Goal: Find contact information: Obtain details needed to contact an individual or organization

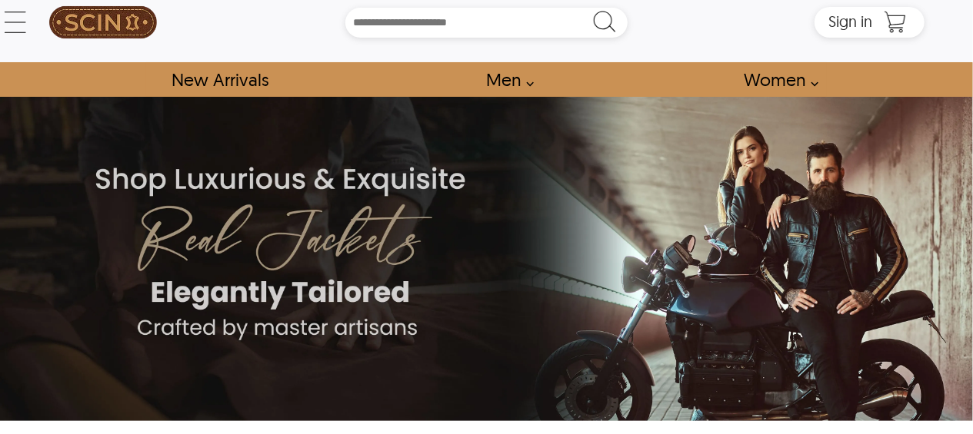
scroll to position [18, 0]
click at [240, 75] on link "New Arrivals" at bounding box center [220, 79] width 132 height 35
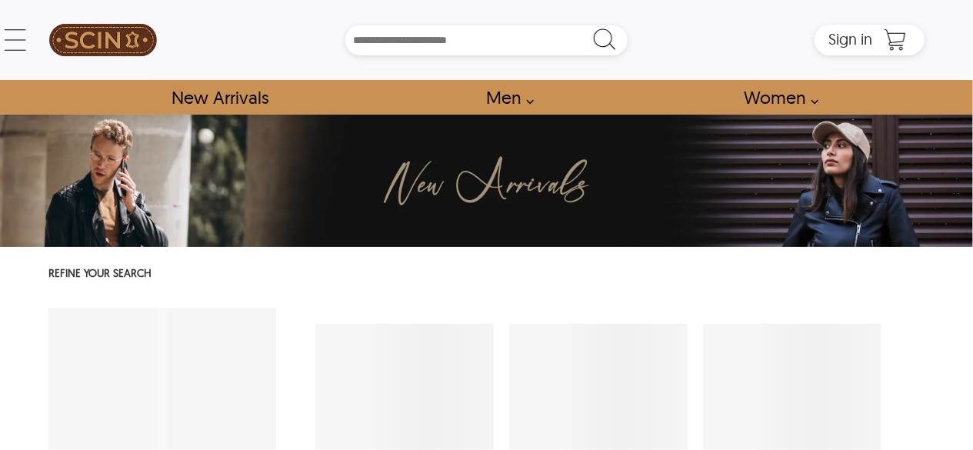
select select "********"
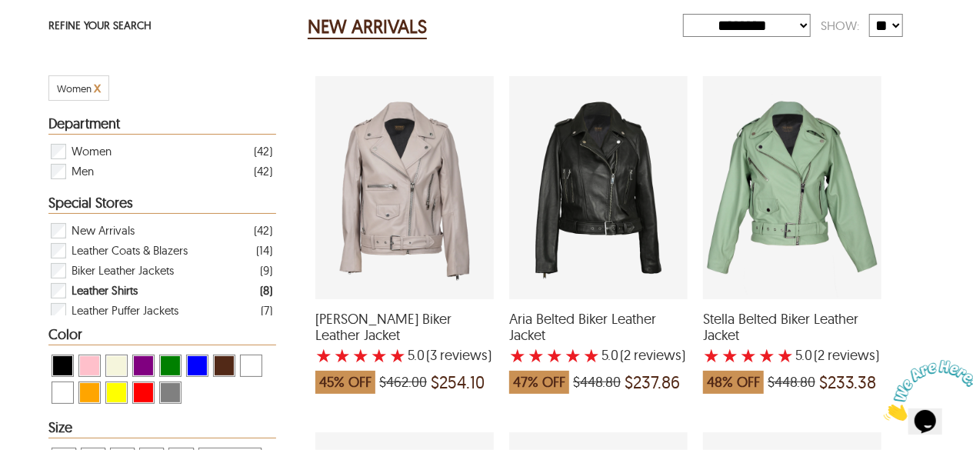
scroll to position [48, 0]
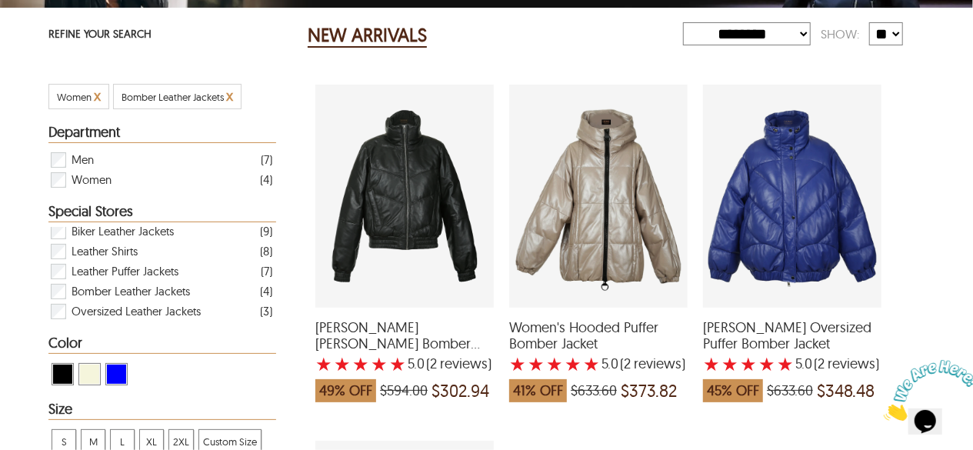
scroll to position [237, 0]
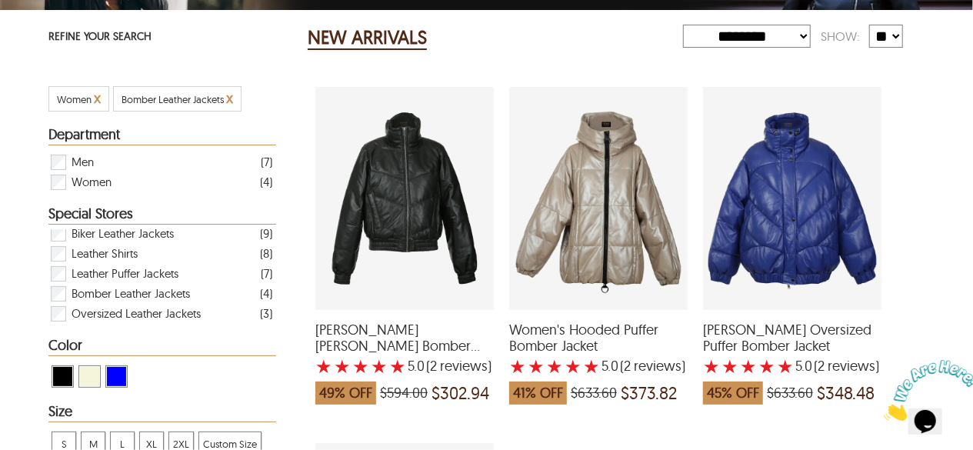
click at [406, 233] on div "Iris Leather Puffer Bomber Jacket with a 5 Star Rating 2 Product Review which w…" at bounding box center [404, 198] width 178 height 223
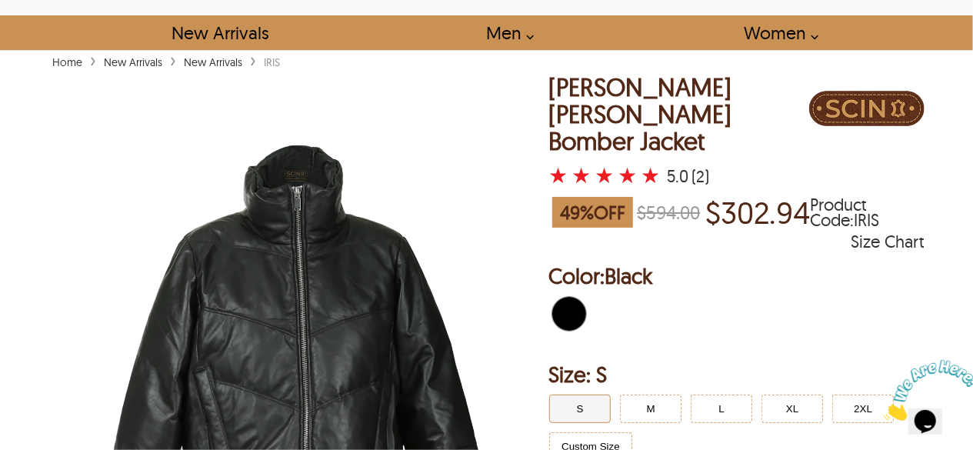
scroll to position [56, 0]
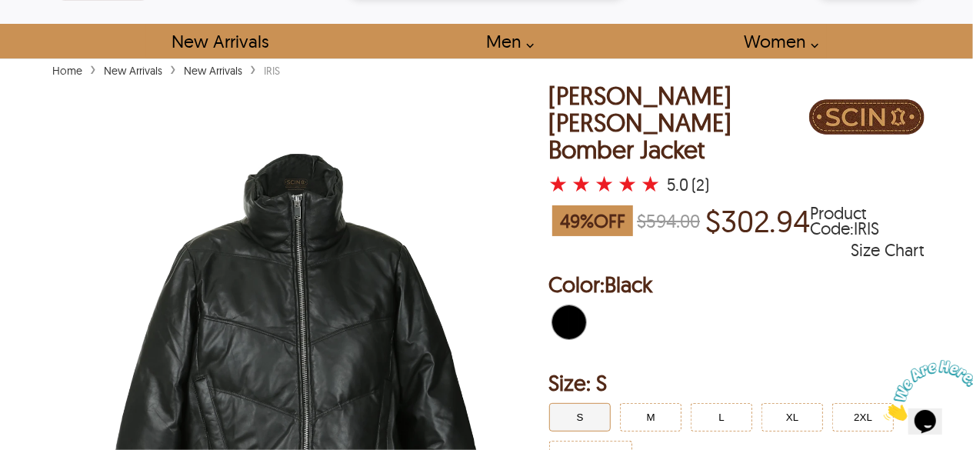
select select "********"
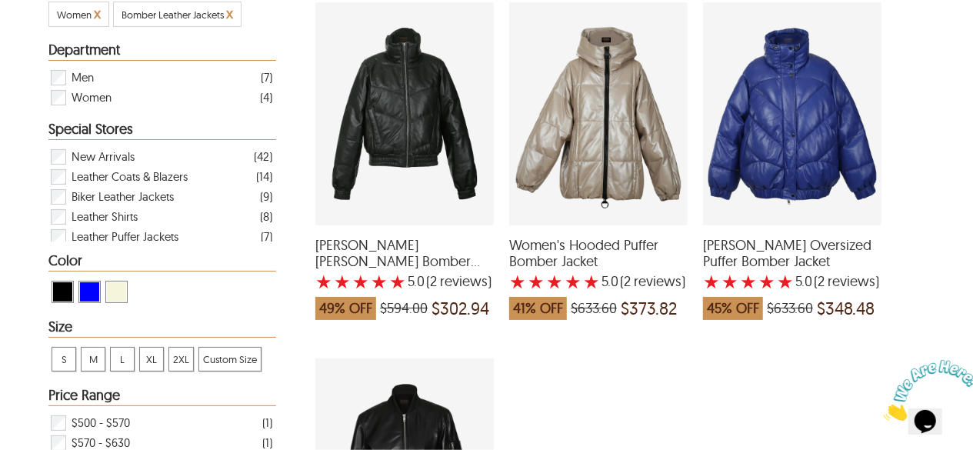
scroll to position [326, 0]
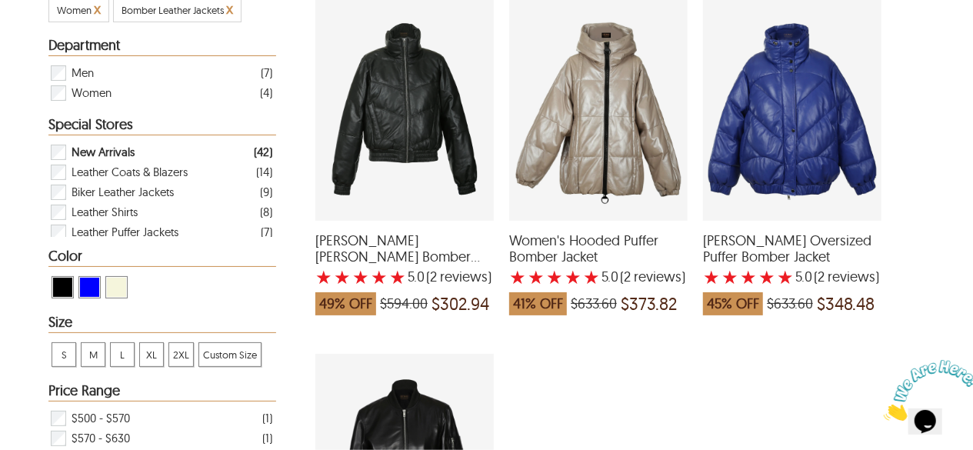
click at [108, 153] on span "New Arrivals" at bounding box center [103, 152] width 63 height 20
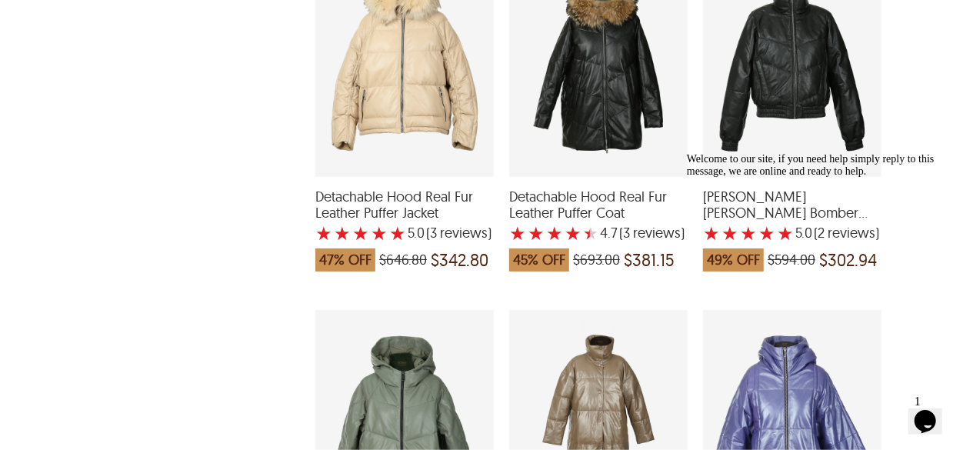
scroll to position [1778, 0]
click at [933, 177] on div "Welcome to our site, if you need help simply reply to this message, we are onli…" at bounding box center [824, 164] width 277 height 25
click at [686, 152] on icon "Chat attention grabber" at bounding box center [686, 152] width 0 height 0
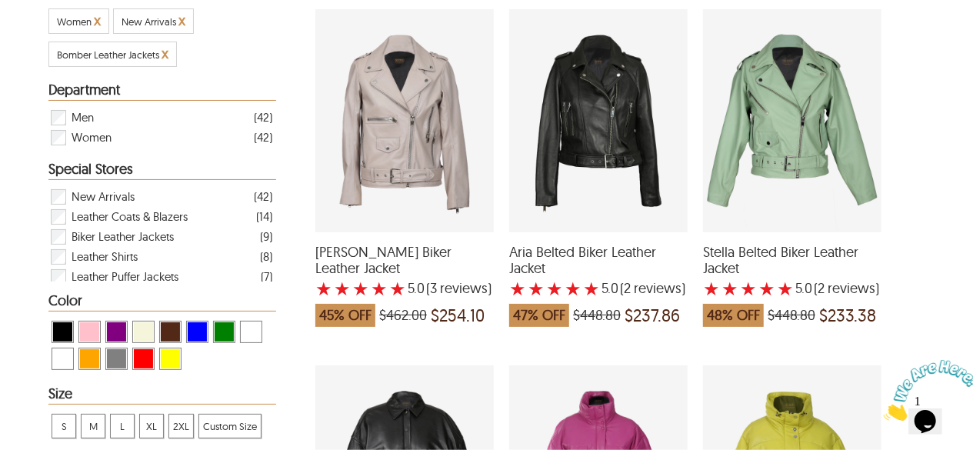
scroll to position [316, 0]
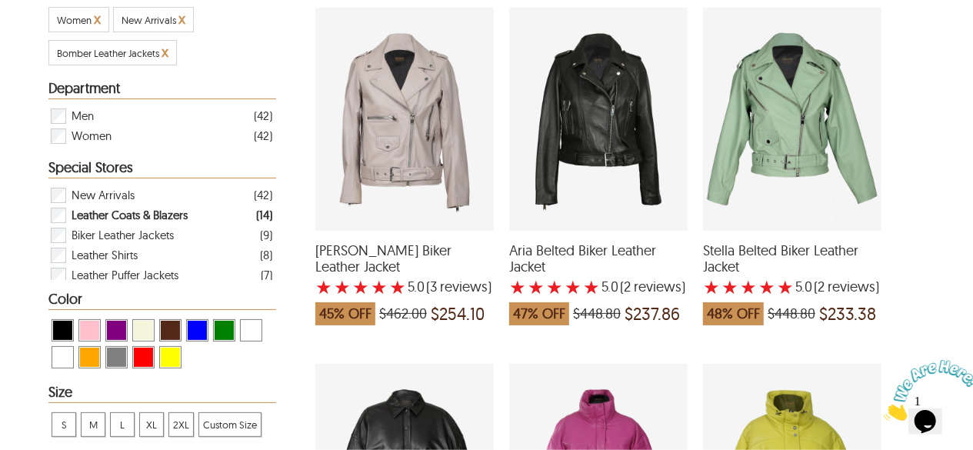
click at [128, 214] on span "Leather Coats & Blazers" at bounding box center [130, 215] width 116 height 20
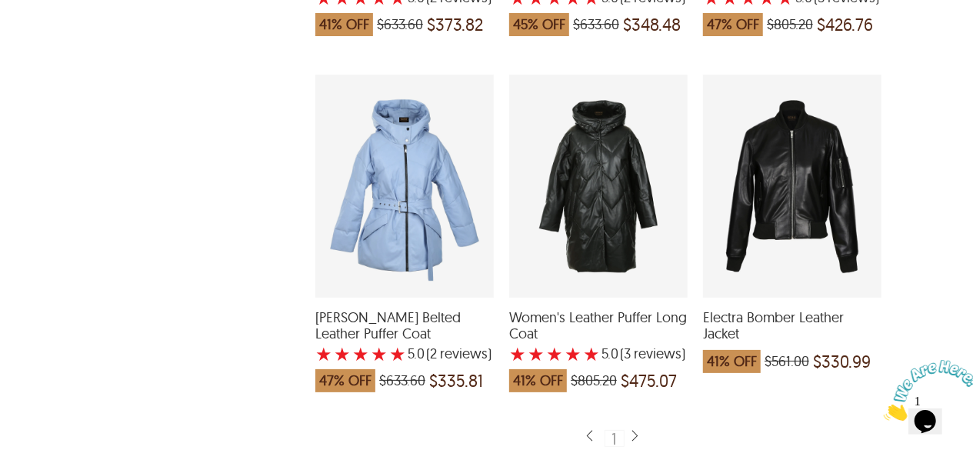
scroll to position [2031, 0]
click at [796, 171] on div "Electra Bomber Leather Jacket which was at a price of $561.00, now after discou…" at bounding box center [792, 185] width 178 height 223
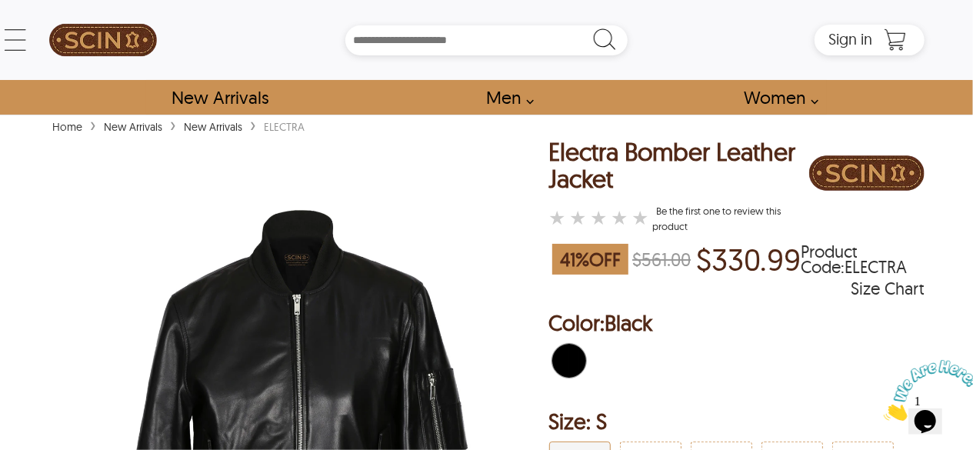
select select "********"
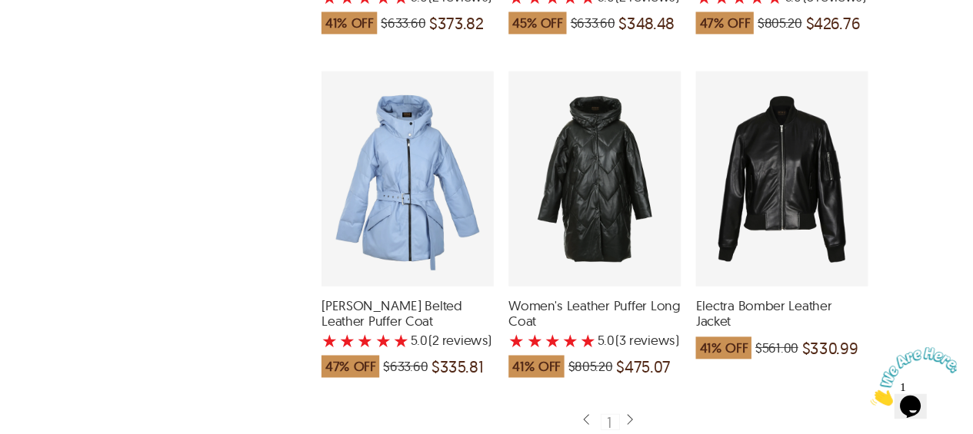
scroll to position [18, 0]
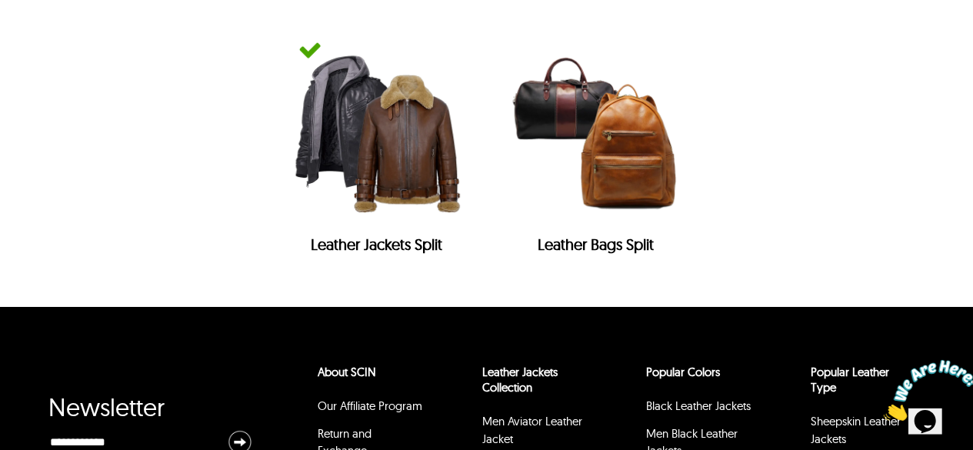
scroll to position [6380, 0]
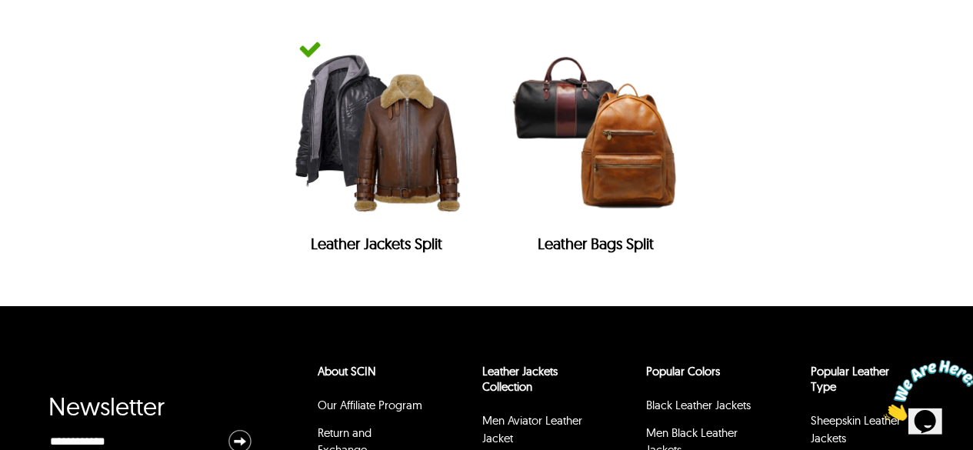
click at [606, 235] on h2 "Leather Bags Split" at bounding box center [596, 248] width 188 height 26
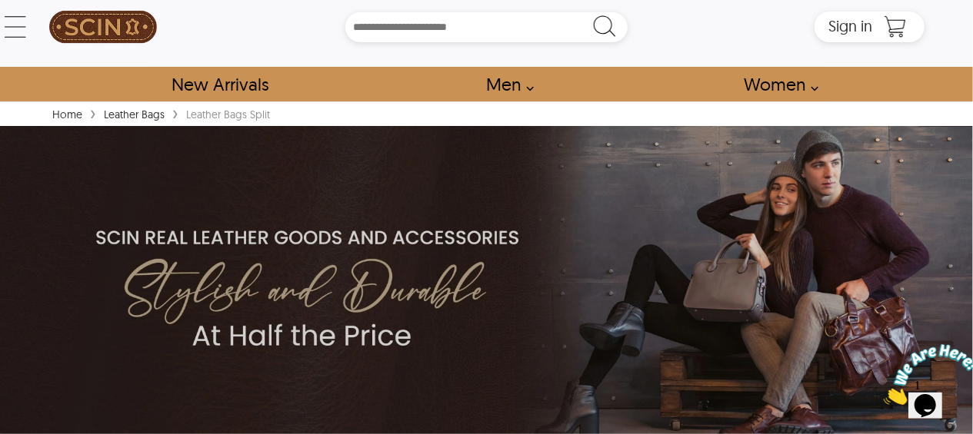
scroll to position [15, 0]
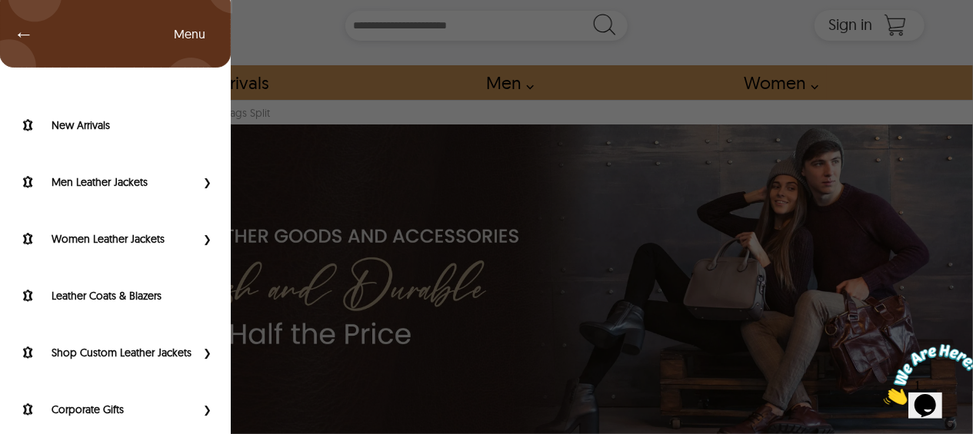
click at [48, 24] on div "← Menu New Arrivals Men Leather Jackets Aviator Leather Jackets Bomber Leather …" at bounding box center [486, 25] width 876 height 80
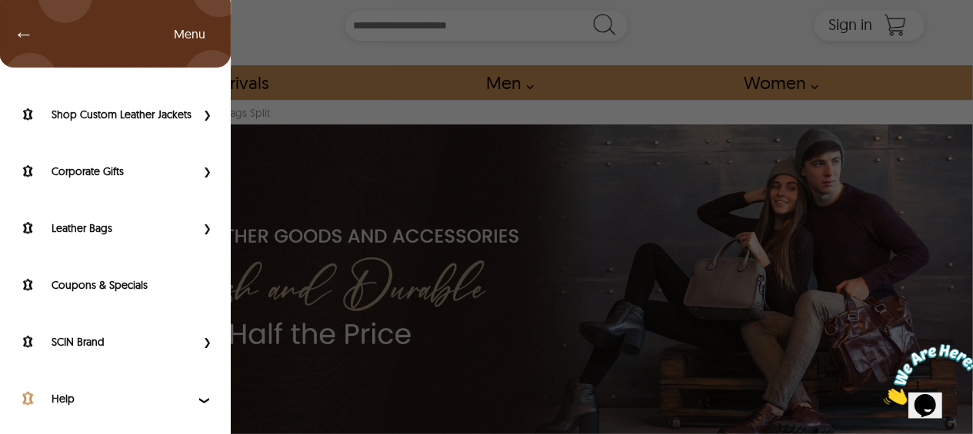
click at [73, 407] on label "Help" at bounding box center [124, 398] width 144 height 15
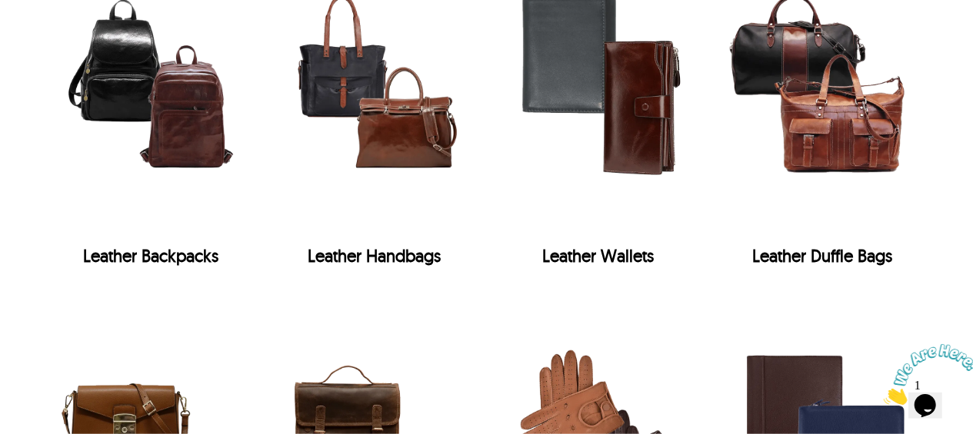
scroll to position [2400, 0]
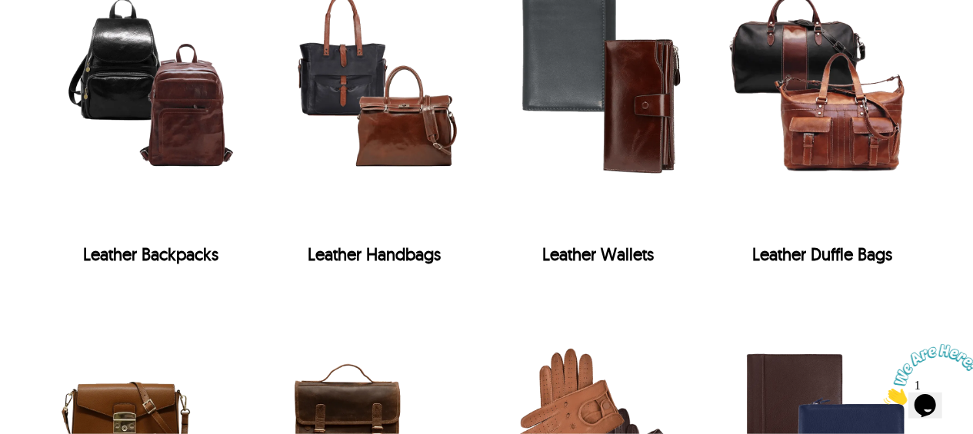
click at [395, 139] on img "Leather Handbags" at bounding box center [374, 82] width 205 height 307
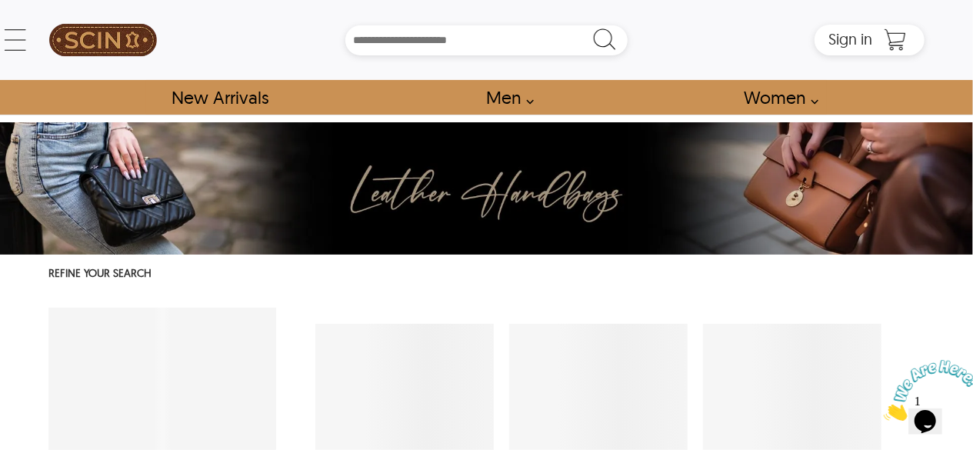
select select "********"
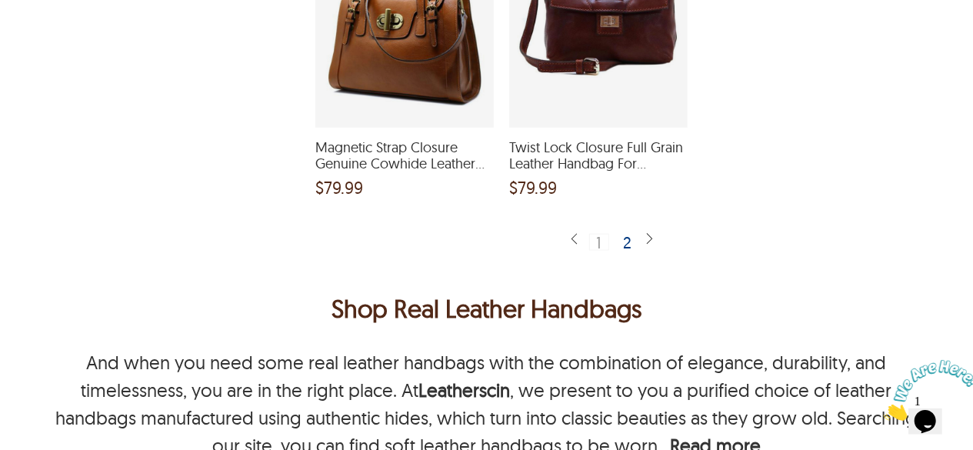
scroll to position [3844, 0]
click at [623, 240] on div "2" at bounding box center [628, 240] width 22 height 15
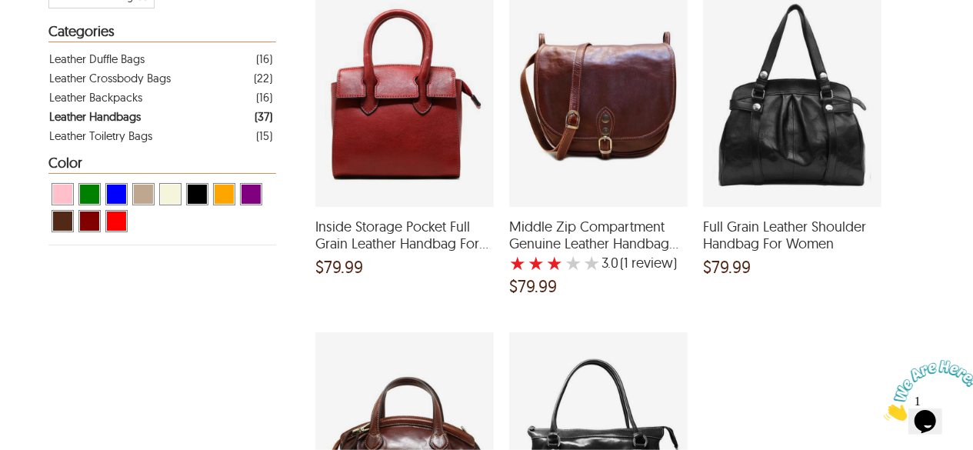
scroll to position [355, 0]
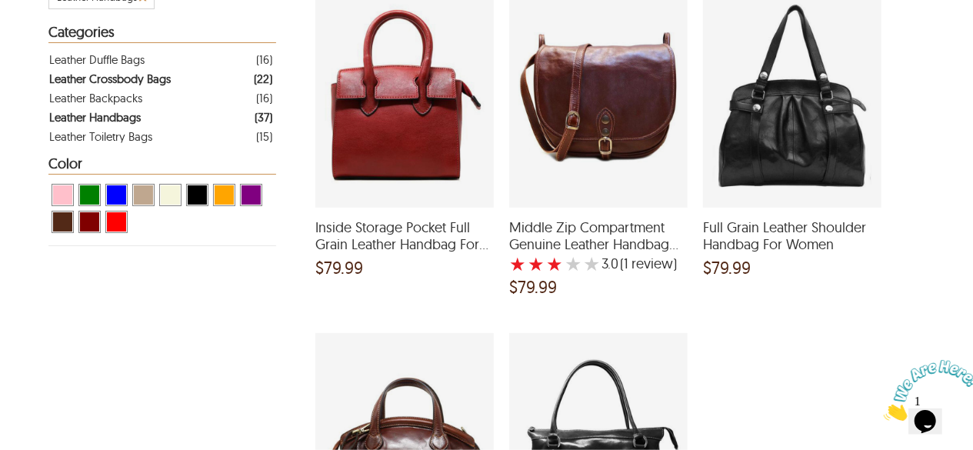
click at [138, 79] on div "Leather Crossbody Bags" at bounding box center [110, 78] width 122 height 19
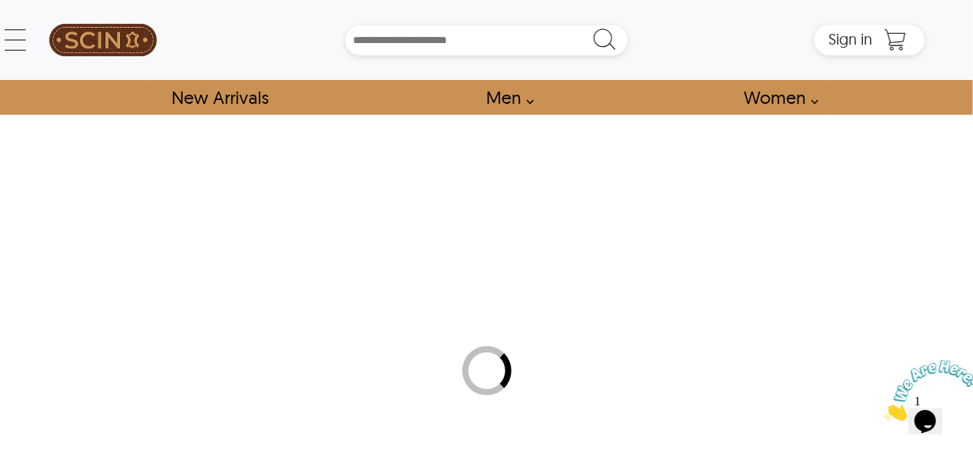
select select "********"
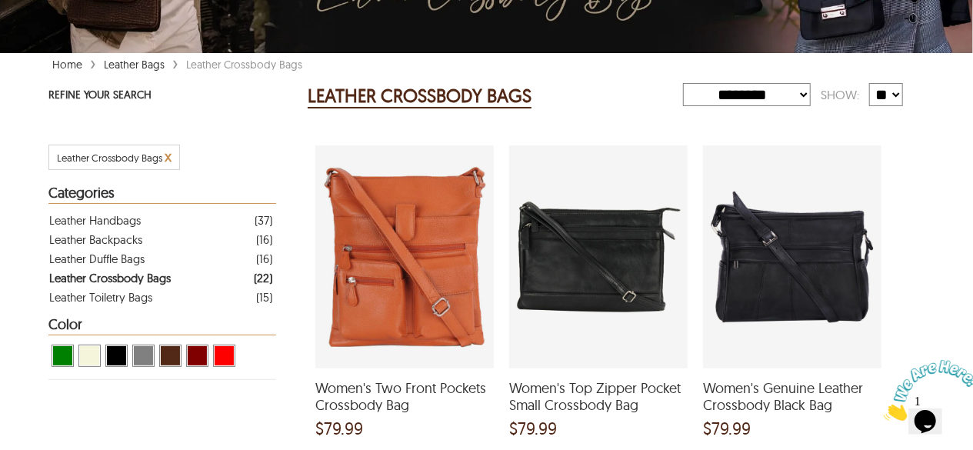
scroll to position [195, 0]
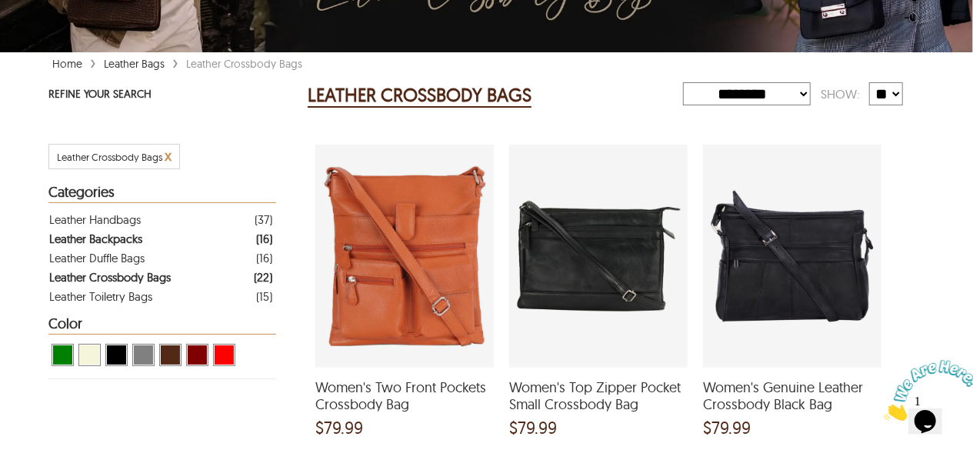
click at [152, 243] on div "Leather Backpacks ( 16 )" at bounding box center [160, 238] width 223 height 19
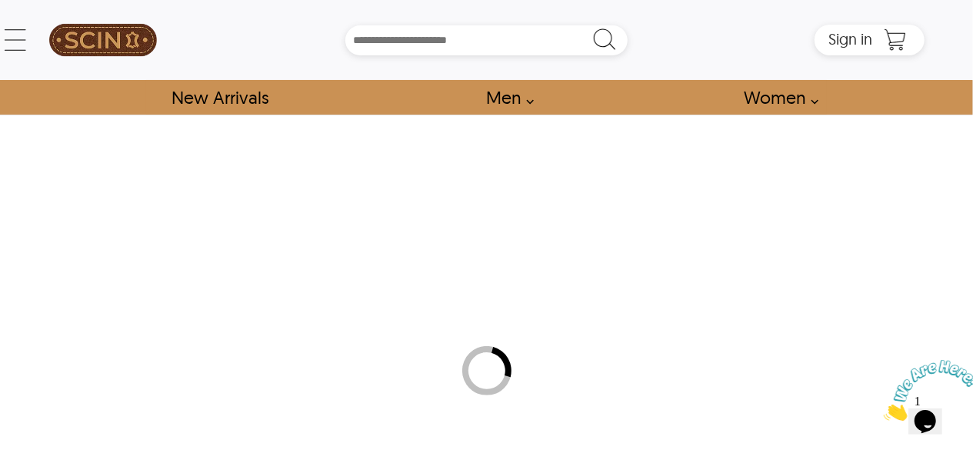
select select "********"
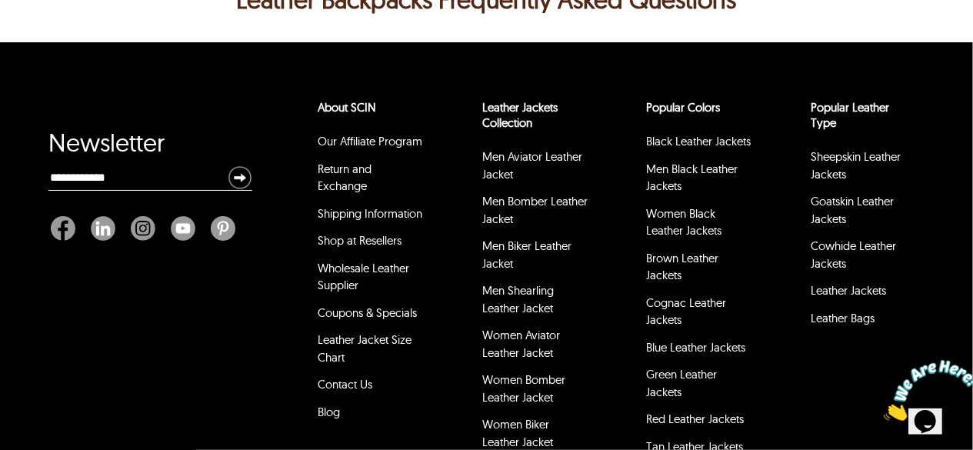
scroll to position [3234, 0]
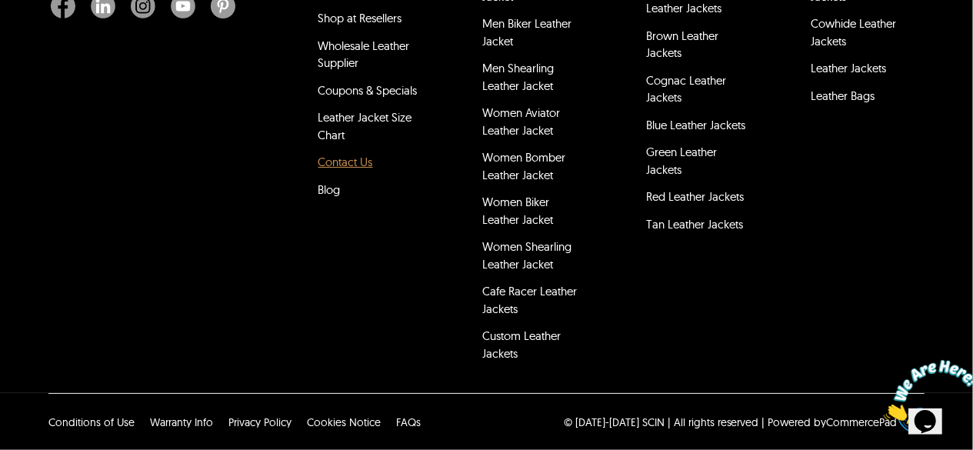
click at [358, 156] on link "Contact Us" at bounding box center [345, 162] width 55 height 15
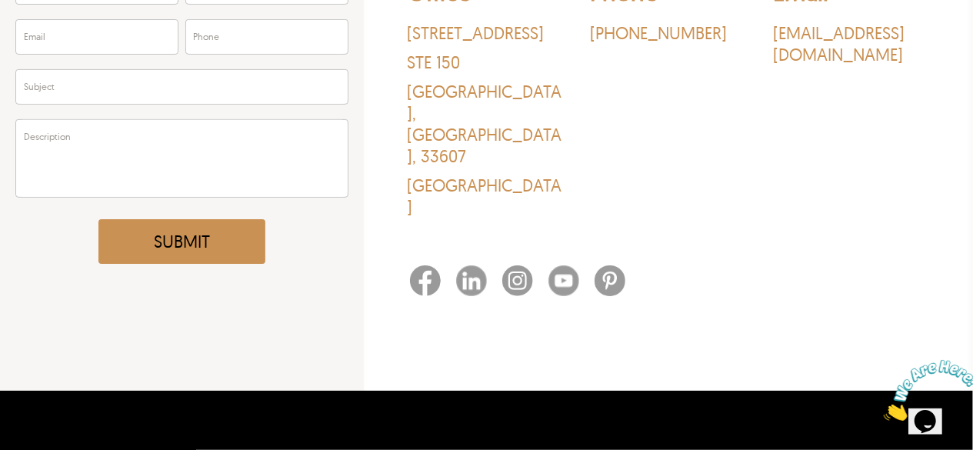
scroll to position [249, 0]
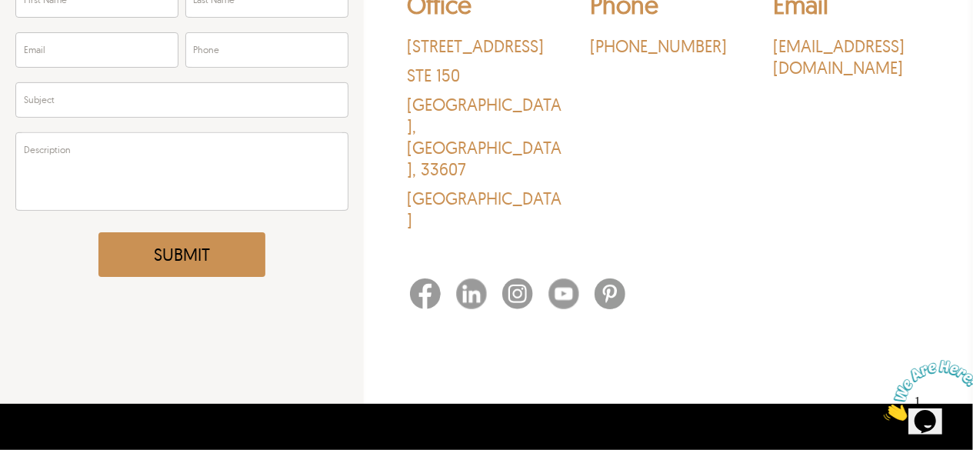
click at [421, 278] on img at bounding box center [425, 293] width 31 height 31
